Goal: Information Seeking & Learning: Learn about a topic

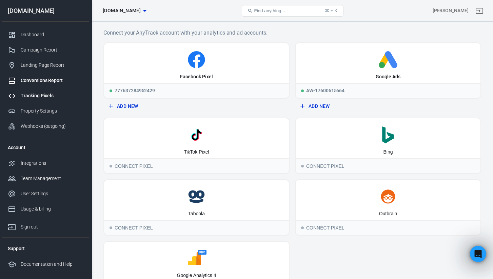
click at [46, 81] on div "Conversions Report" at bounding box center [52, 80] width 63 height 7
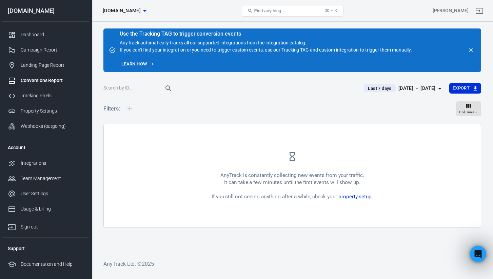
click at [344, 196] on link "property setup" at bounding box center [354, 197] width 33 height 6
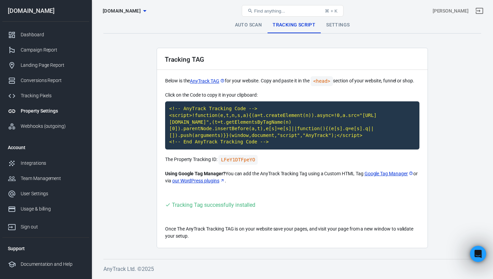
click at [252, 24] on link "Auto Scan" at bounding box center [248, 25] width 38 height 16
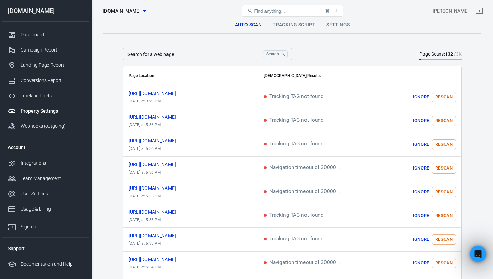
click at [277, 24] on link "Tracking Script" at bounding box center [294, 25] width 54 height 16
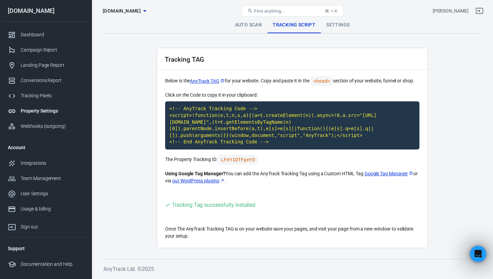
scroll to position [4, 0]
click at [57, 81] on div "Conversions Report" at bounding box center [52, 80] width 63 height 7
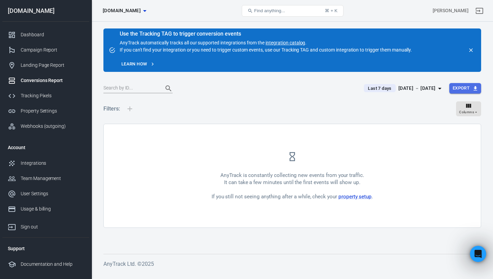
click at [456, 88] on button "Export" at bounding box center [465, 88] width 32 height 11
click at [442, 77] on div at bounding box center [246, 139] width 493 height 279
click at [470, 105] on icon "button" at bounding box center [468, 106] width 5 height 4
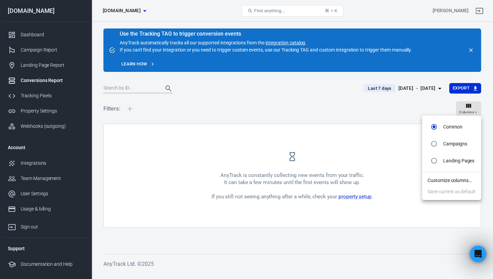
click at [469, 106] on div at bounding box center [246, 139] width 493 height 279
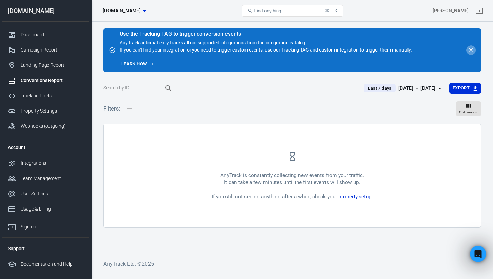
click at [469, 49] on icon "close" at bounding box center [471, 50] width 6 height 6
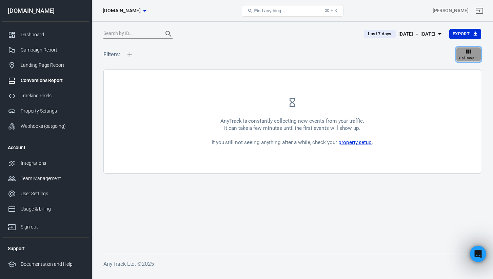
click at [471, 53] on icon "button" at bounding box center [468, 51] width 7 height 7
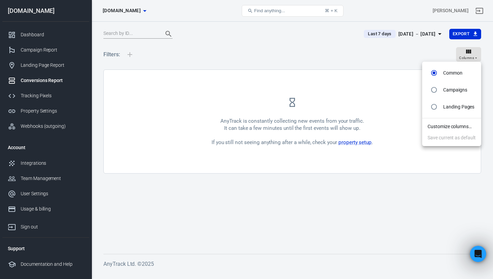
click at [451, 51] on div at bounding box center [246, 139] width 493 height 279
click at [353, 144] on link "property setup" at bounding box center [354, 142] width 33 height 6
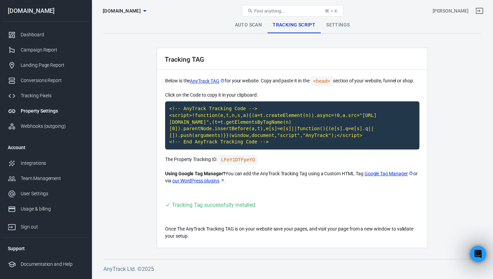
scroll to position [0, 0]
click at [342, 29] on link "Settings" at bounding box center [338, 25] width 34 height 16
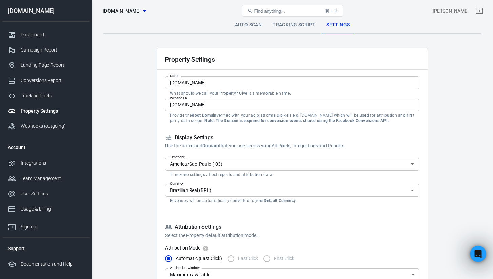
click at [253, 27] on link "Auto Scan" at bounding box center [248, 25] width 38 height 16
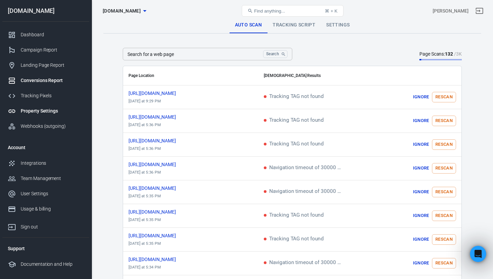
click at [48, 76] on link "Conversions Report" at bounding box center [45, 80] width 87 height 15
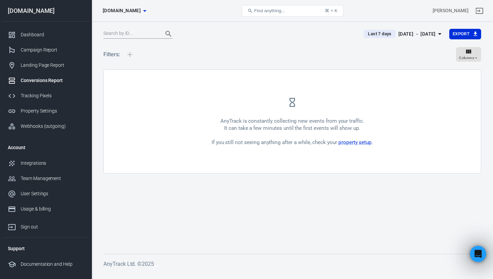
click at [291, 110] on div "AnyTrack is constantly collecting new events from your traffic. It can take a f…" at bounding box center [292, 121] width 377 height 103
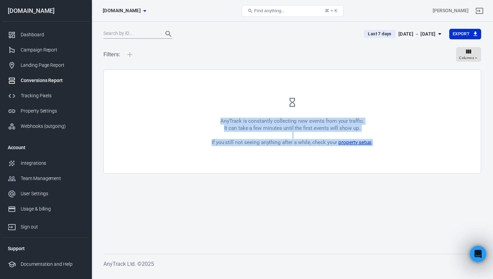
drag, startPoint x: 218, startPoint y: 121, endPoint x: 381, endPoint y: 146, distance: 164.6
click at [381, 146] on div "AnyTrack is constantly collecting new events from your traffic. It can take a f…" at bounding box center [292, 121] width 377 height 103
click at [200, 64] on div "Filters: Columns" at bounding box center [292, 57] width 378 height 24
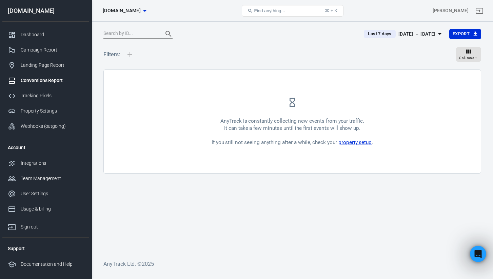
click at [129, 53] on div at bounding box center [130, 55] width 14 height 22
click at [108, 50] on h5 "Filters:" at bounding box center [111, 55] width 17 height 22
click at [52, 112] on div "Property Settings" at bounding box center [52, 110] width 63 height 7
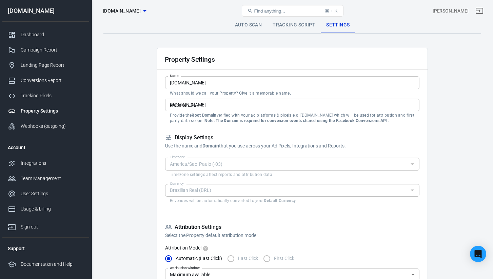
click at [47, 109] on div "Property Settings" at bounding box center [52, 110] width 63 height 7
click at [48, 127] on div "Webhooks (outgoing)" at bounding box center [52, 126] width 63 height 7
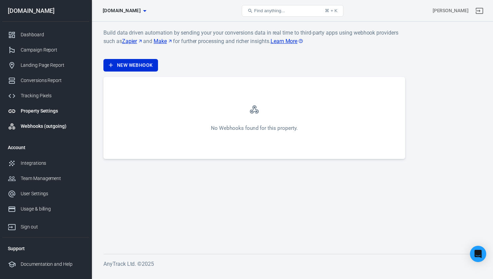
click at [44, 110] on div "Property Settings" at bounding box center [52, 110] width 63 height 7
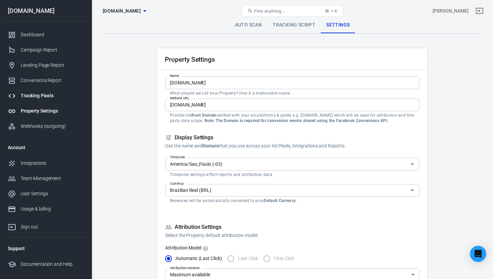
click at [38, 95] on div "Tracking Pixels" at bounding box center [52, 95] width 63 height 7
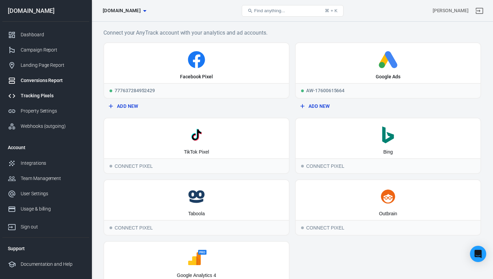
click at [41, 81] on div "Conversions Report" at bounding box center [52, 80] width 63 height 7
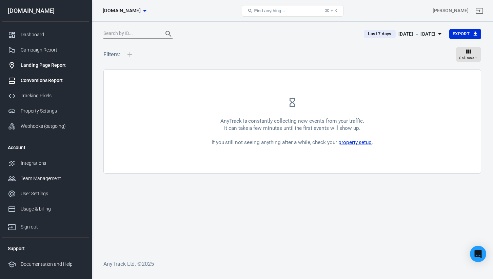
click at [41, 70] on link "Landing Page Report" at bounding box center [45, 65] width 87 height 15
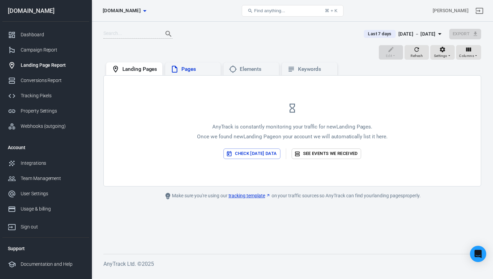
click at [205, 66] on div "Pages" at bounding box center [198, 69] width 34 height 7
click at [246, 66] on div "Elements" at bounding box center [257, 69] width 34 height 7
click at [293, 66] on icon at bounding box center [291, 69] width 8 height 8
click at [52, 48] on div "Campaign Report" at bounding box center [52, 49] width 63 height 7
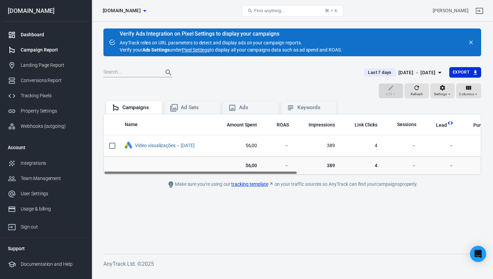
click at [43, 35] on div "Dashboard" at bounding box center [52, 34] width 63 height 7
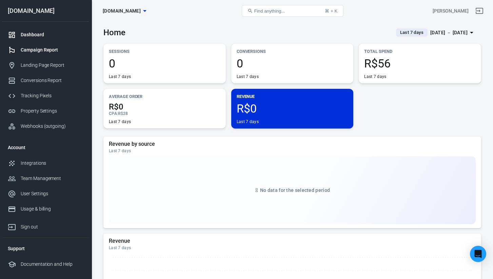
click at [44, 49] on div "Campaign Report" at bounding box center [52, 49] width 63 height 7
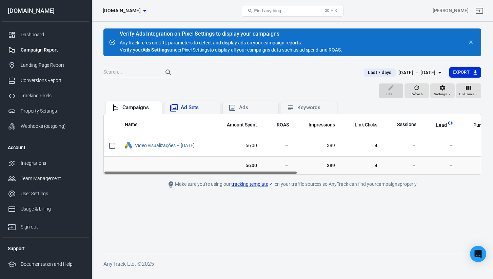
click at [202, 108] on div "Ad Sets" at bounding box center [198, 107] width 34 height 7
click at [238, 106] on div "Ads" at bounding box center [250, 108] width 45 height 8
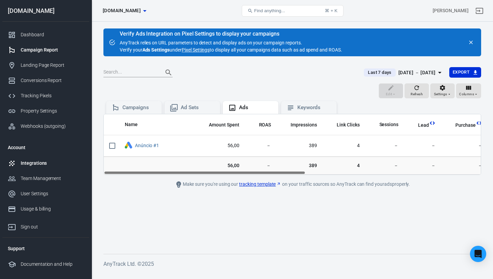
click at [45, 158] on link "Integrations" at bounding box center [45, 163] width 87 height 15
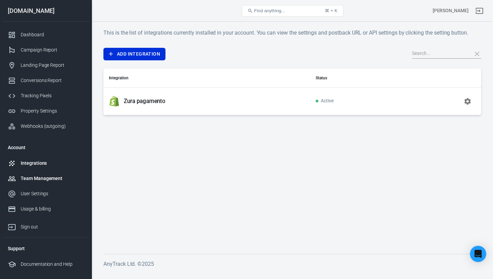
click at [44, 182] on link "Team Management" at bounding box center [45, 178] width 87 height 15
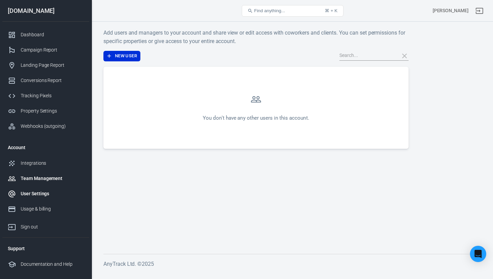
click at [40, 198] on link "User Settings" at bounding box center [45, 193] width 87 height 15
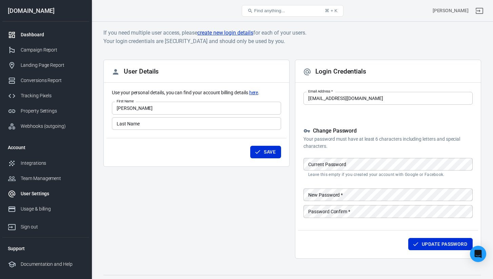
click at [32, 33] on div "Dashboard" at bounding box center [52, 34] width 63 height 7
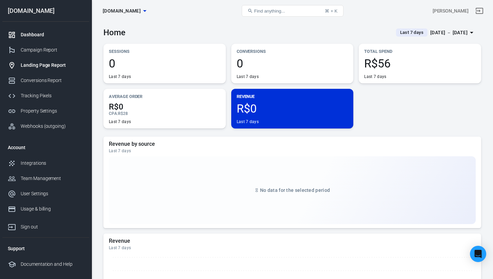
click at [39, 65] on div "Landing Page Report" at bounding box center [52, 65] width 63 height 7
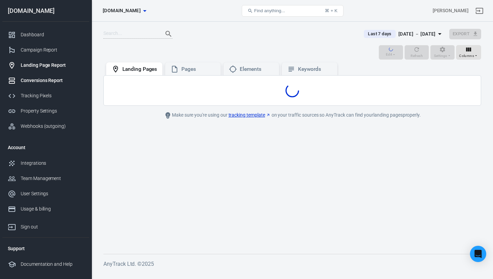
click at [40, 77] on link "Conversions Report" at bounding box center [45, 80] width 87 height 15
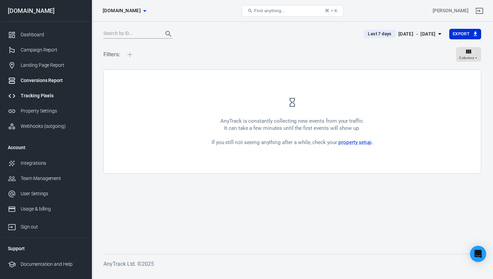
click at [49, 97] on div "Tracking Pixels" at bounding box center [52, 95] width 63 height 7
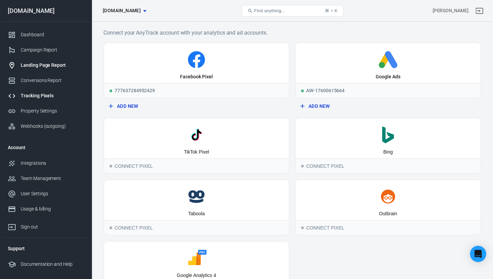
click at [53, 66] on div "Landing Page Report" at bounding box center [52, 65] width 63 height 7
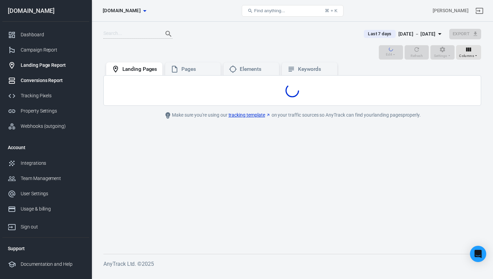
click at [53, 83] on div "Conversions Report" at bounding box center [52, 80] width 63 height 7
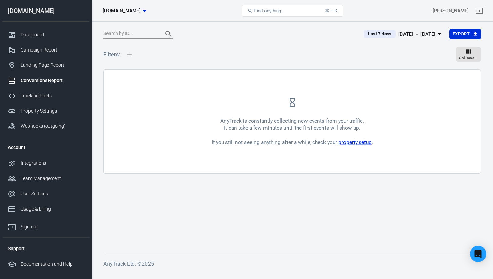
click at [314, 10] on button "Find anything... ⌘ + K" at bounding box center [293, 11] width 102 height 12
click at [316, 10] on button "Find anything... ⌘ + K" at bounding box center [293, 11] width 102 height 12
click at [460, 54] on div "Columns" at bounding box center [468, 54] width 19 height 13
click at [417, 43] on div at bounding box center [246, 139] width 493 height 279
click at [401, 34] on div "[DATE] － [DATE]" at bounding box center [416, 34] width 37 height 8
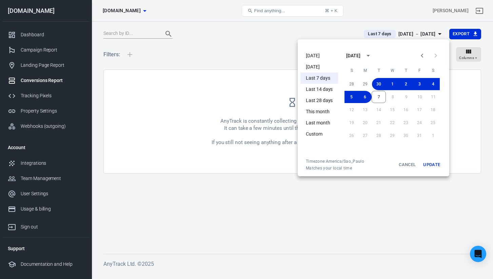
click at [350, 25] on div at bounding box center [246, 139] width 493 height 279
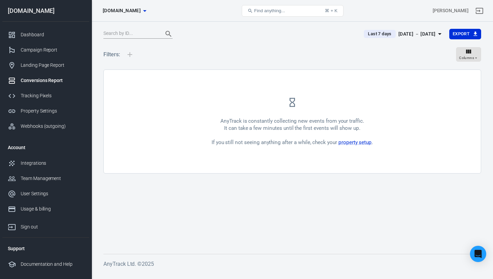
click at [402, 31] on div "[DATE] － [DATE]" at bounding box center [416, 34] width 37 height 8
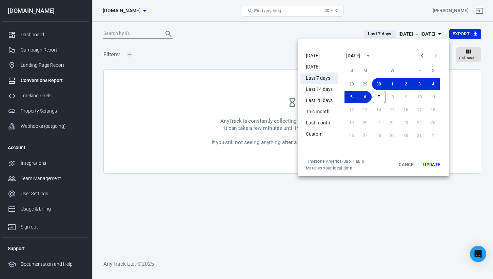
click at [326, 58] on li "[DATE]" at bounding box center [319, 55] width 38 height 11
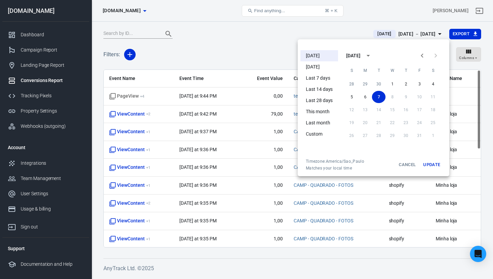
click at [327, 32] on div at bounding box center [246, 139] width 493 height 279
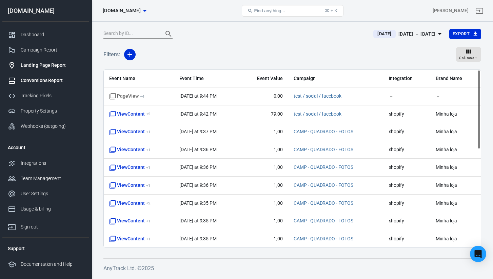
click at [36, 67] on div "Landing Page Report" at bounding box center [52, 65] width 63 height 7
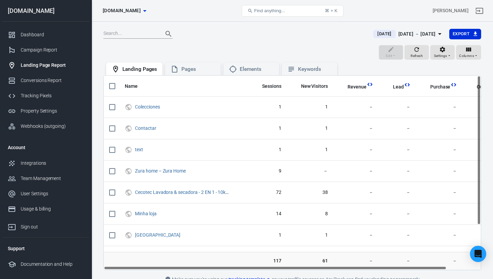
click at [400, 33] on div "Oct 7 － Oct 7, 2025" at bounding box center [416, 34] width 37 height 8
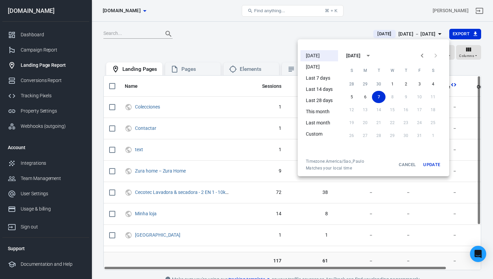
click at [319, 52] on li "[DATE]" at bounding box center [319, 55] width 38 height 11
click at [241, 38] on div at bounding box center [246, 139] width 493 height 279
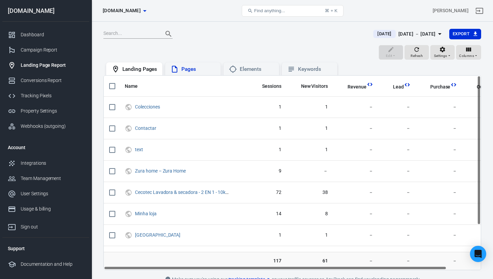
click at [200, 67] on div "Pages" at bounding box center [198, 69] width 34 height 7
click at [253, 67] on div "Elements" at bounding box center [257, 69] width 34 height 7
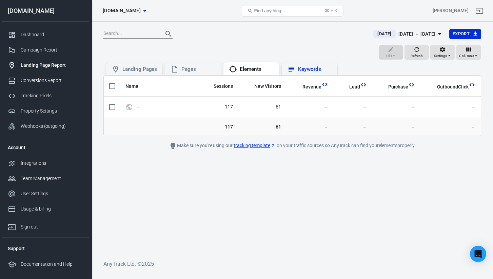
click at [302, 72] on div "Keywords" at bounding box center [315, 69] width 34 height 7
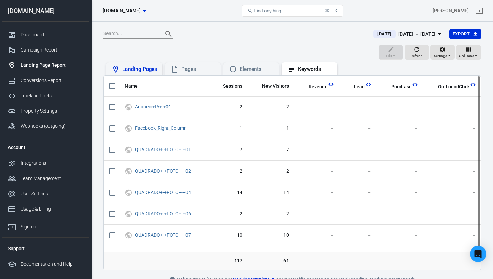
click at [128, 68] on div "Landing Pages" at bounding box center [139, 69] width 35 height 7
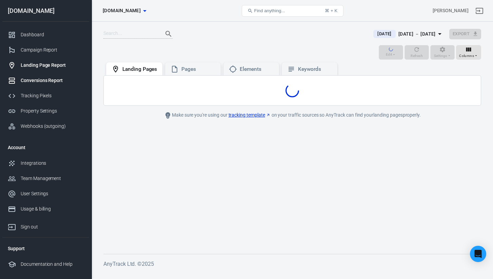
click at [56, 75] on link "Conversions Report" at bounding box center [45, 80] width 87 height 15
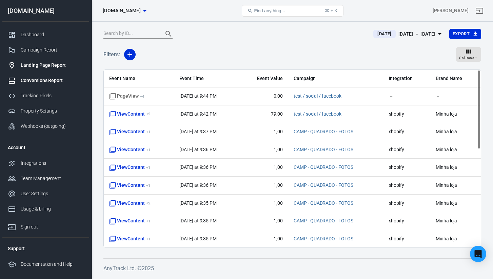
click at [64, 66] on div "Landing Page Report" at bounding box center [52, 65] width 63 height 7
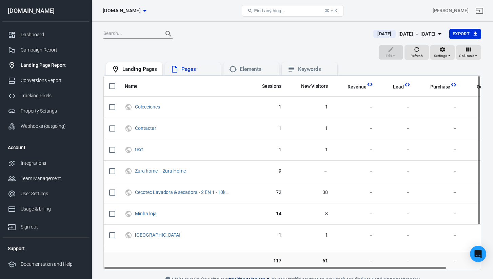
click at [187, 68] on div "Pages" at bounding box center [198, 69] width 34 height 7
click at [250, 67] on div "Elements" at bounding box center [257, 69] width 34 height 7
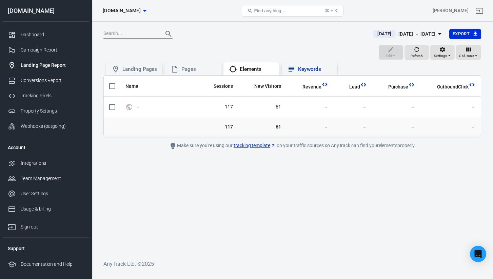
click at [306, 66] on div "Keywords" at bounding box center [315, 69] width 34 height 7
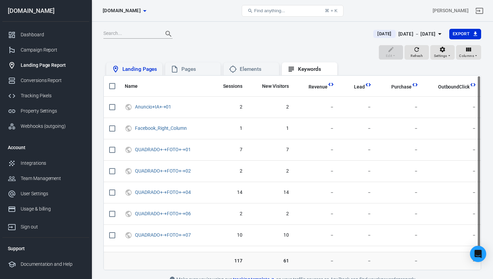
click at [152, 69] on div "Landing Pages" at bounding box center [139, 69] width 35 height 7
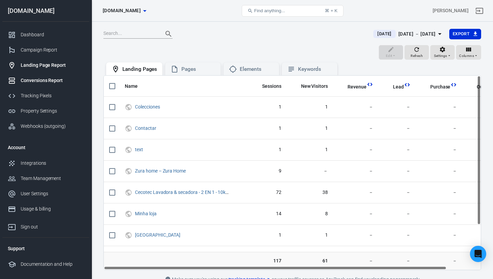
click at [54, 83] on div "Conversions Report" at bounding box center [52, 80] width 63 height 7
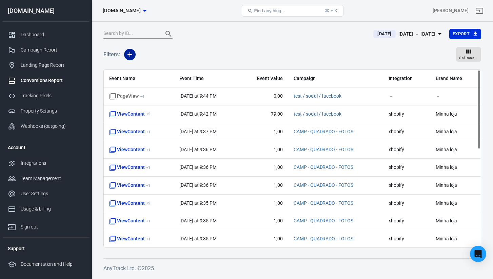
click at [131, 52] on icon "button" at bounding box center [130, 54] width 8 height 8
click at [152, 81] on li "Integration" at bounding box center [147, 81] width 46 height 12
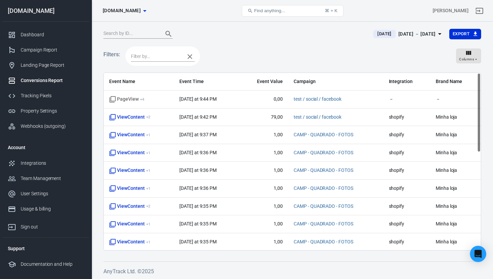
click at [188, 55] on icon "button" at bounding box center [189, 56] width 5 height 5
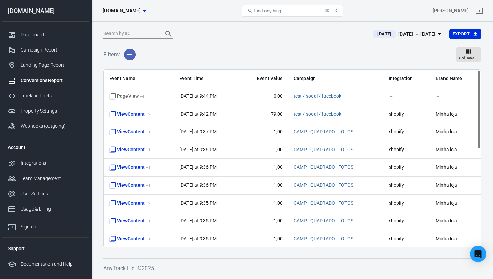
click at [130, 56] on icon "button" at bounding box center [130, 54] width 8 height 8
click at [148, 69] on li "Event Name" at bounding box center [147, 69] width 46 height 12
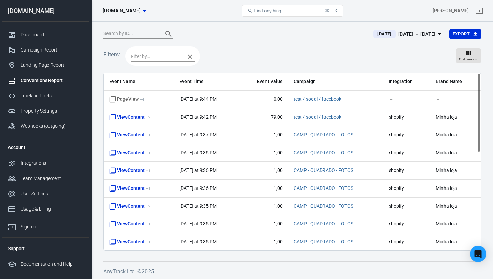
click at [196, 57] on div at bounding box center [162, 55] width 75 height 19
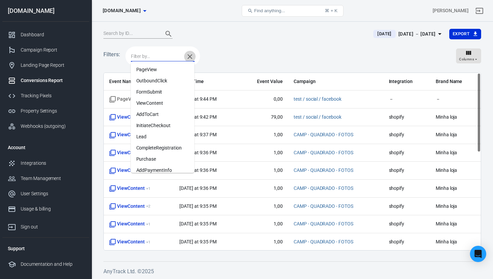
click at [192, 58] on icon "button" at bounding box center [190, 57] width 8 height 8
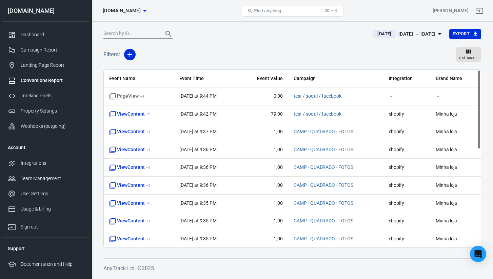
click at [430, 32] on div "Oct 7 － Oct 7, 2025" at bounding box center [416, 34] width 37 height 8
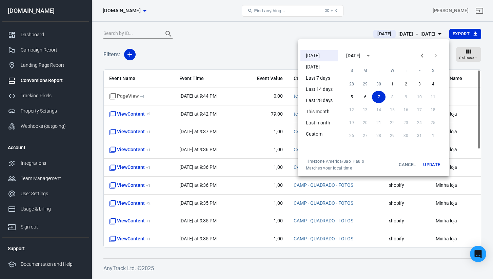
click at [429, 32] on div at bounding box center [246, 139] width 493 height 279
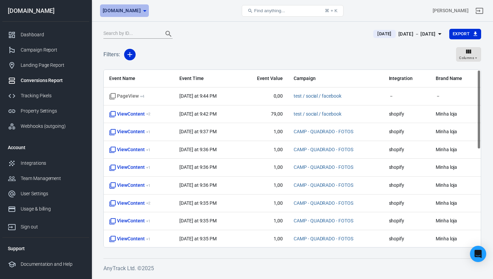
click at [131, 11] on span "[DOMAIN_NAME]" at bounding box center [122, 10] width 38 height 8
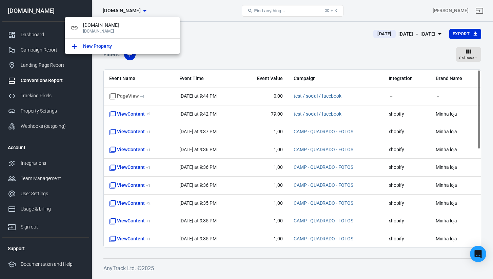
click at [131, 11] on div at bounding box center [246, 139] width 493 height 279
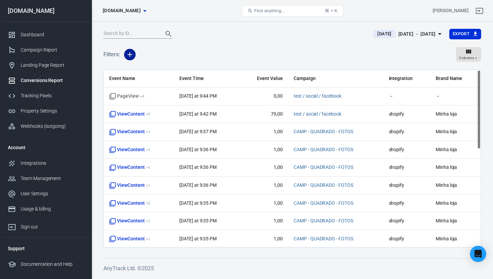
click at [131, 52] on icon "button" at bounding box center [130, 54] width 8 height 8
click at [131, 52] on div at bounding box center [246, 139] width 493 height 279
